Goal: Check status: Check status

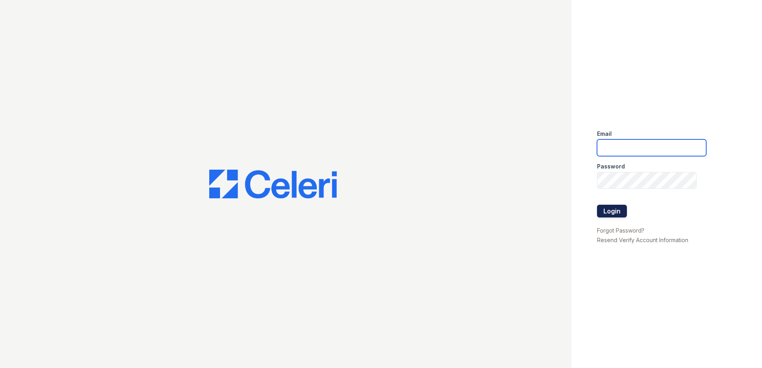
type input "dayana.vasquez@trinity-pm.com"
click at [621, 208] on button "Login" at bounding box center [612, 211] width 30 height 13
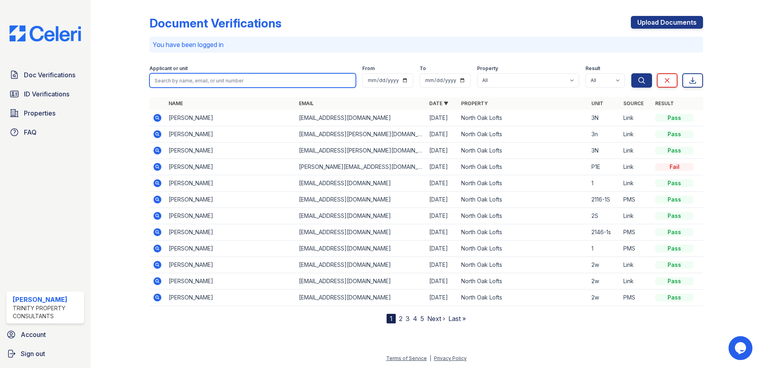
click at [207, 79] on input "search" at bounding box center [252, 80] width 206 height 14
type input "diego"
click at [631, 73] on button "Search" at bounding box center [641, 80] width 21 height 14
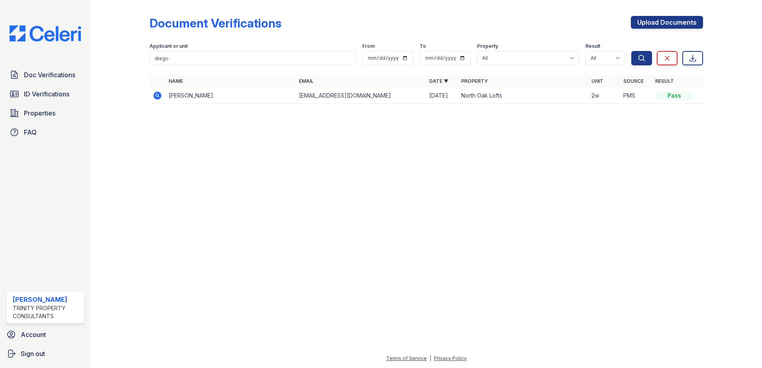
click at [156, 95] on icon at bounding box center [157, 95] width 2 height 2
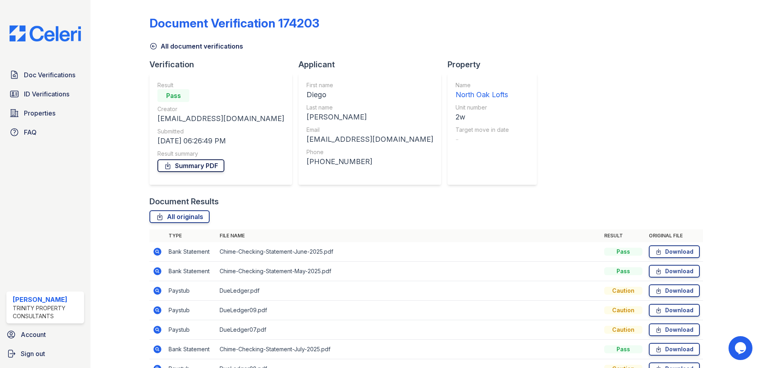
click at [194, 167] on link "Summary PDF" at bounding box center [190, 165] width 67 height 13
click at [46, 92] on span "ID Verifications" at bounding box center [46, 94] width 45 height 10
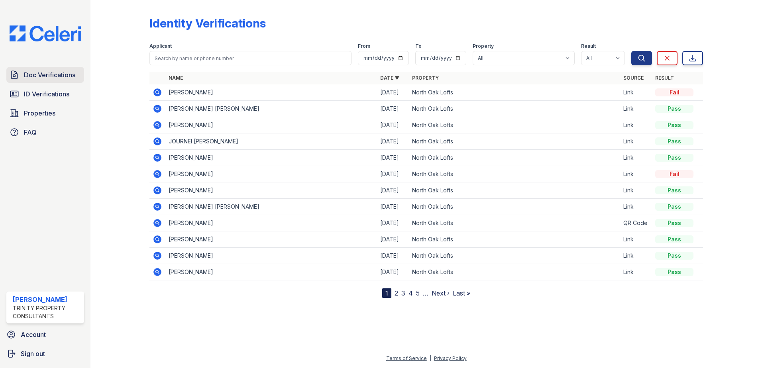
click at [53, 77] on span "Doc Verifications" at bounding box center [49, 75] width 51 height 10
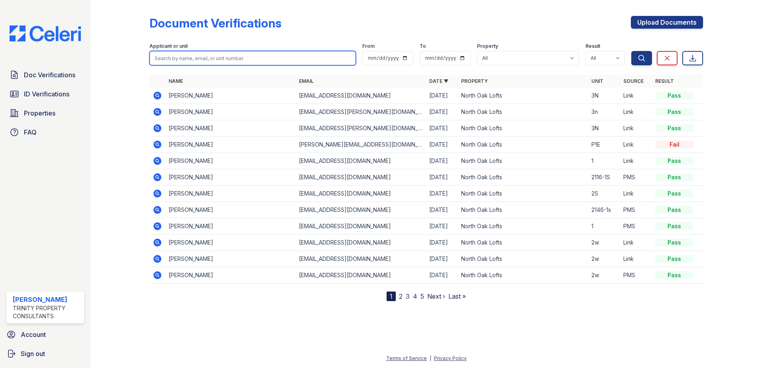
click at [169, 60] on input "search" at bounding box center [252, 58] width 206 height 14
type input "valdovinos"
click at [631, 51] on button "Search" at bounding box center [641, 58] width 21 height 14
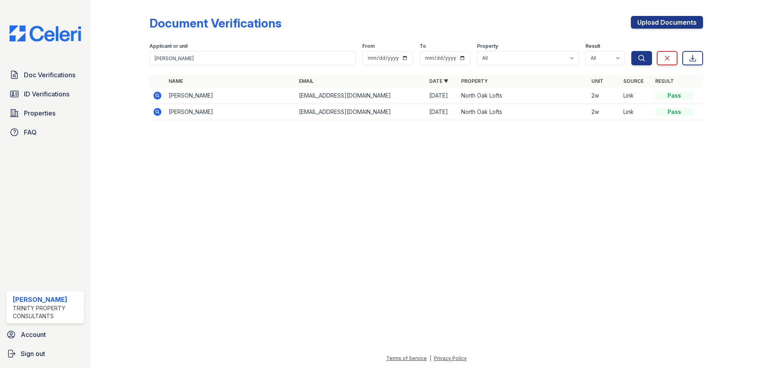
click at [155, 111] on icon at bounding box center [157, 112] width 8 height 8
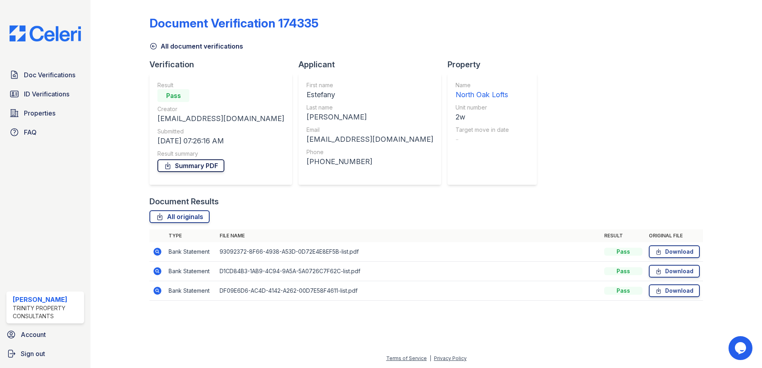
click at [179, 163] on link "Summary PDF" at bounding box center [190, 165] width 67 height 13
click at [156, 49] on icon at bounding box center [153, 46] width 8 height 8
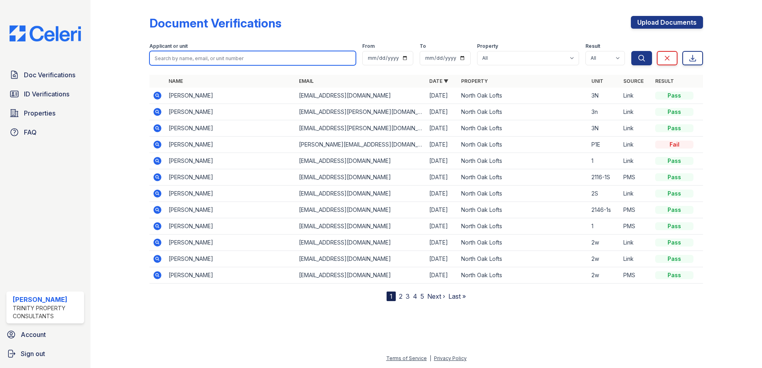
click at [182, 59] on input "search" at bounding box center [252, 58] width 206 height 14
type input "valdovinos"
click at [631, 51] on button "Search" at bounding box center [641, 58] width 21 height 14
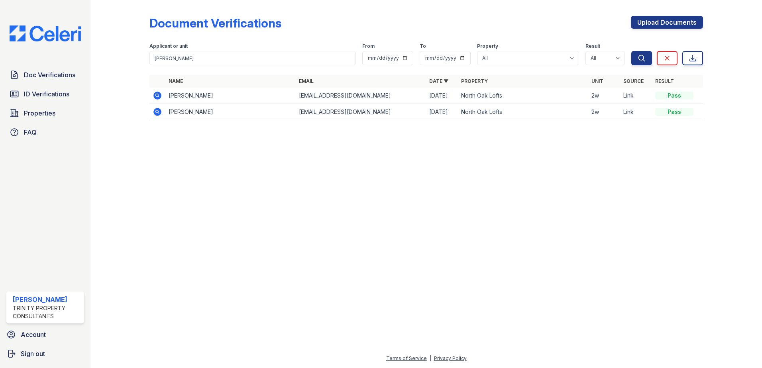
click at [157, 94] on icon at bounding box center [157, 95] width 2 height 2
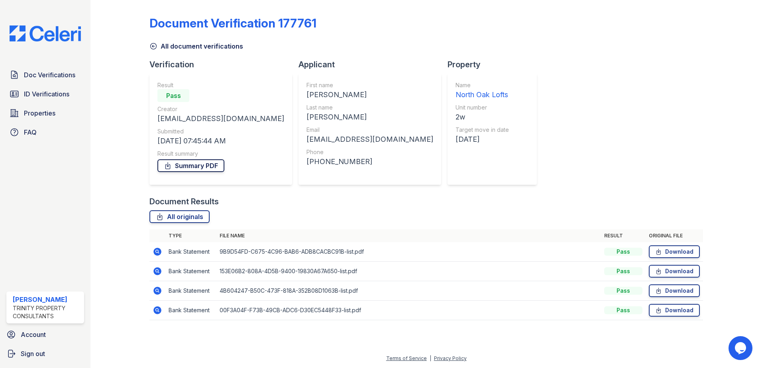
click at [189, 167] on link "Summary PDF" at bounding box center [190, 165] width 67 height 13
click at [533, 33] on div "Document Verification 177761" at bounding box center [426, 26] width 554 height 21
click at [57, 89] on span "ID Verifications" at bounding box center [46, 94] width 45 height 10
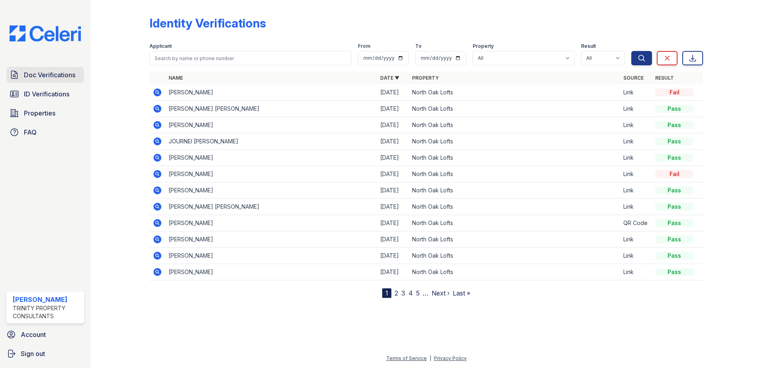
click at [60, 72] on span "Doc Verifications" at bounding box center [49, 75] width 51 height 10
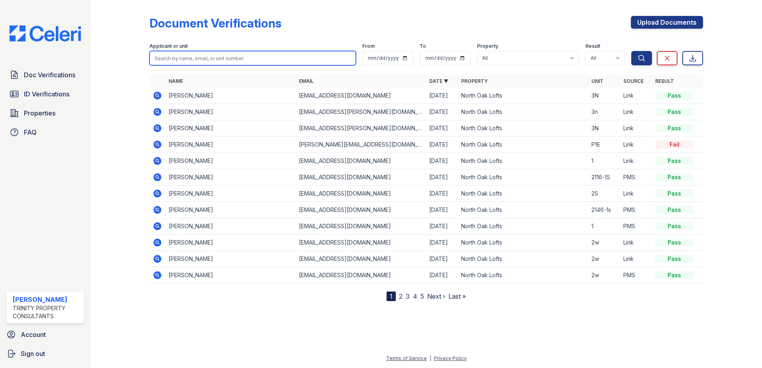
click at [193, 54] on input "search" at bounding box center [252, 58] width 206 height 14
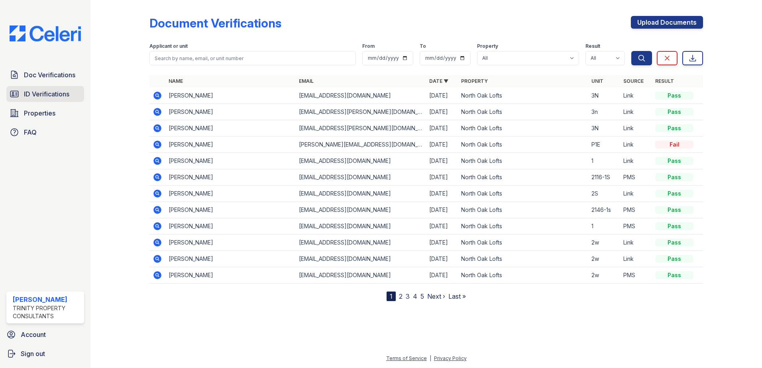
click at [47, 99] on link "ID Verifications" at bounding box center [45, 94] width 78 height 16
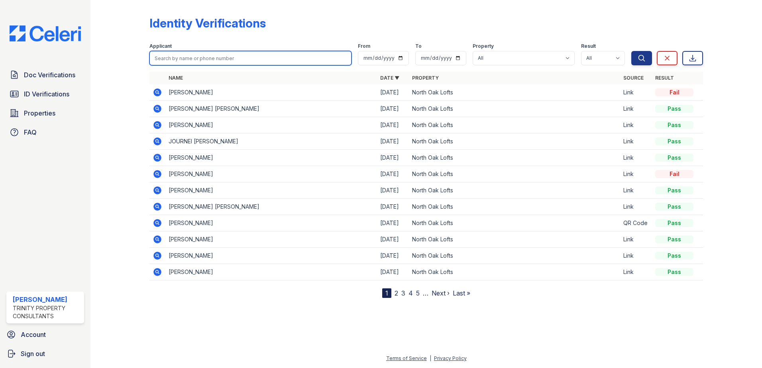
click at [176, 57] on input "search" at bounding box center [250, 58] width 202 height 14
type input "c"
type input "v"
type input "valdovinos"
click at [631, 51] on button "Search" at bounding box center [641, 58] width 21 height 14
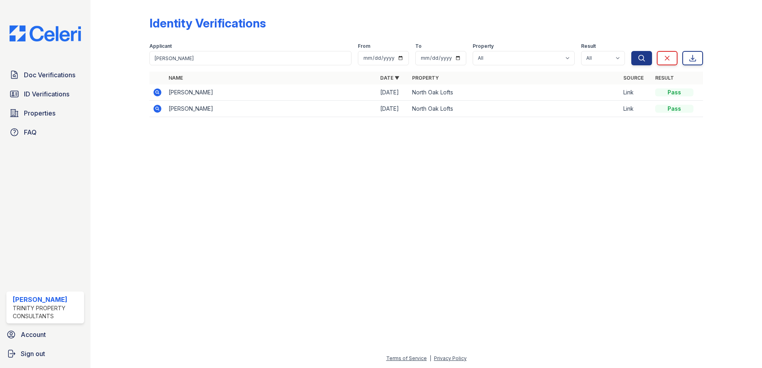
click at [156, 109] on icon at bounding box center [158, 109] width 10 height 10
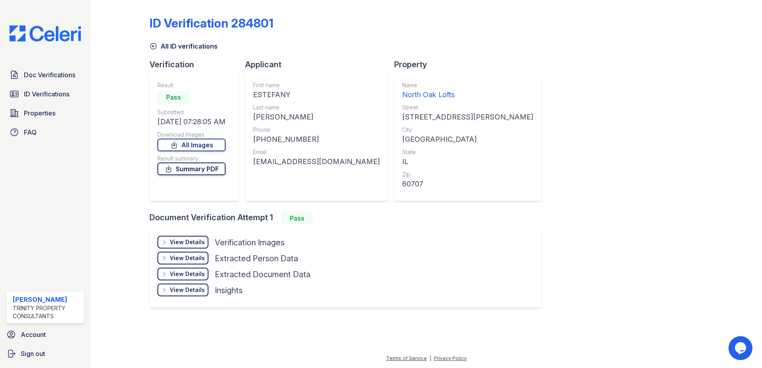
click at [199, 167] on link "Summary PDF" at bounding box center [191, 169] width 68 height 13
click at [153, 45] on icon at bounding box center [153, 46] width 8 height 8
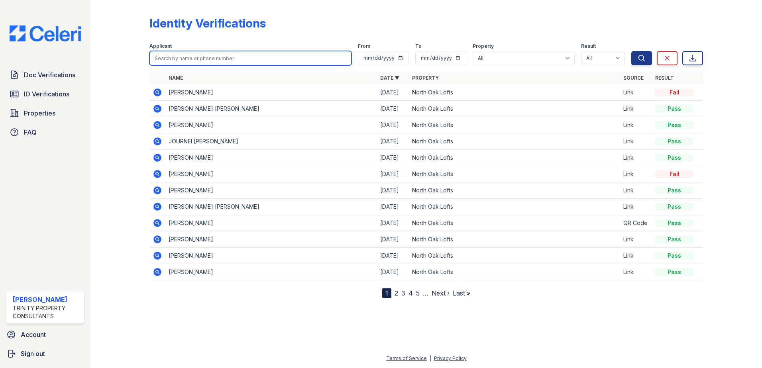
click at [200, 55] on input "search" at bounding box center [250, 58] width 202 height 14
type input "c"
type input "valdovinos"
click at [631, 51] on button "Search" at bounding box center [641, 58] width 21 height 14
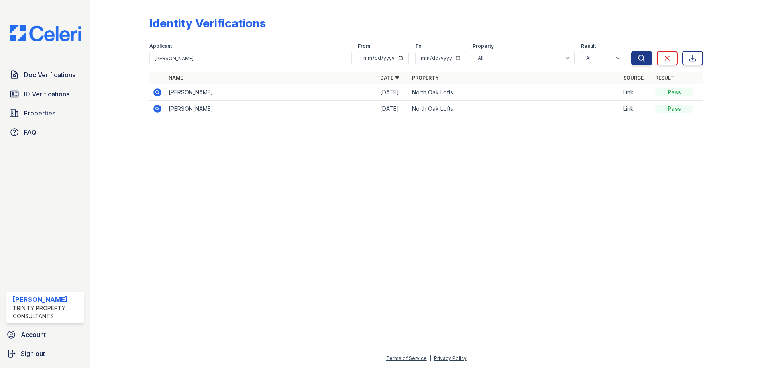
click at [155, 93] on icon at bounding box center [157, 92] width 8 height 8
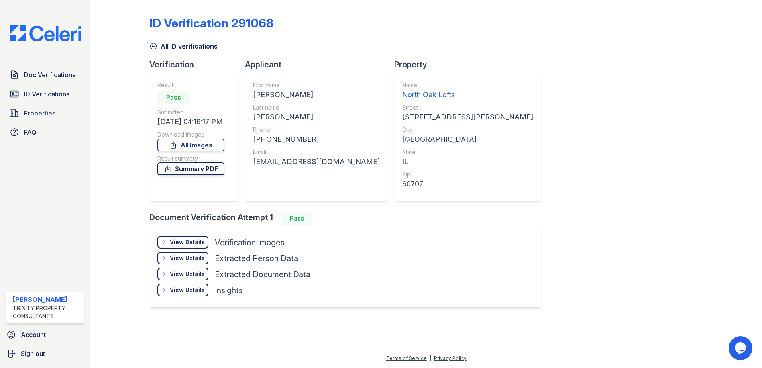
click at [208, 166] on link "Summary PDF" at bounding box center [190, 169] width 67 height 13
click at [55, 88] on link "ID Verifications" at bounding box center [45, 94] width 78 height 16
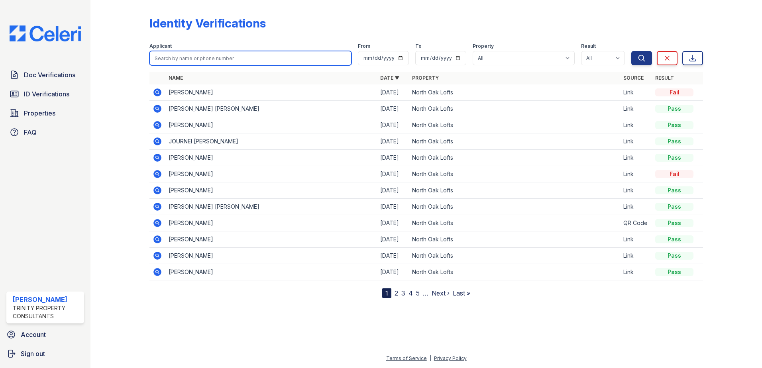
click at [186, 55] on input "search" at bounding box center [250, 58] width 202 height 14
type input "fer"
click at [631, 51] on button "Search" at bounding box center [641, 58] width 21 height 14
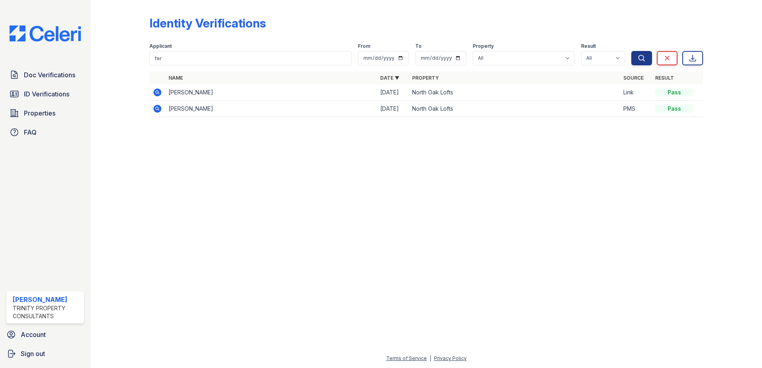
click at [208, 110] on td "Diego Fernandez" at bounding box center [271, 109] width 212 height 16
click at [155, 106] on icon at bounding box center [157, 109] width 8 height 8
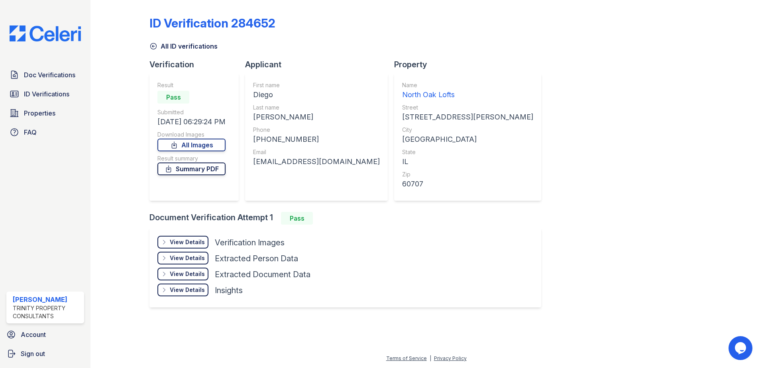
click at [197, 169] on link "Summary PDF" at bounding box center [191, 169] width 68 height 13
click at [570, 82] on div "ID Verification 284652 All ID verifications Verification Result Pass Submitted …" at bounding box center [426, 161] width 554 height 316
